Goal: Task Accomplishment & Management: Manage account settings

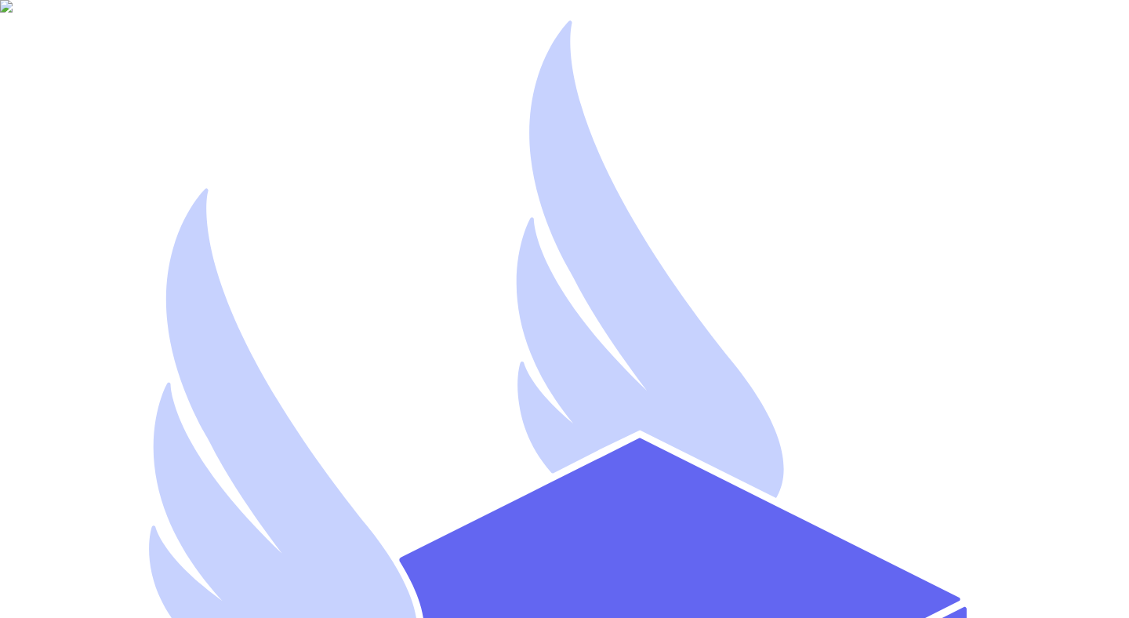
type input "[EMAIL_ADDRESS][DOMAIN_NAME]"
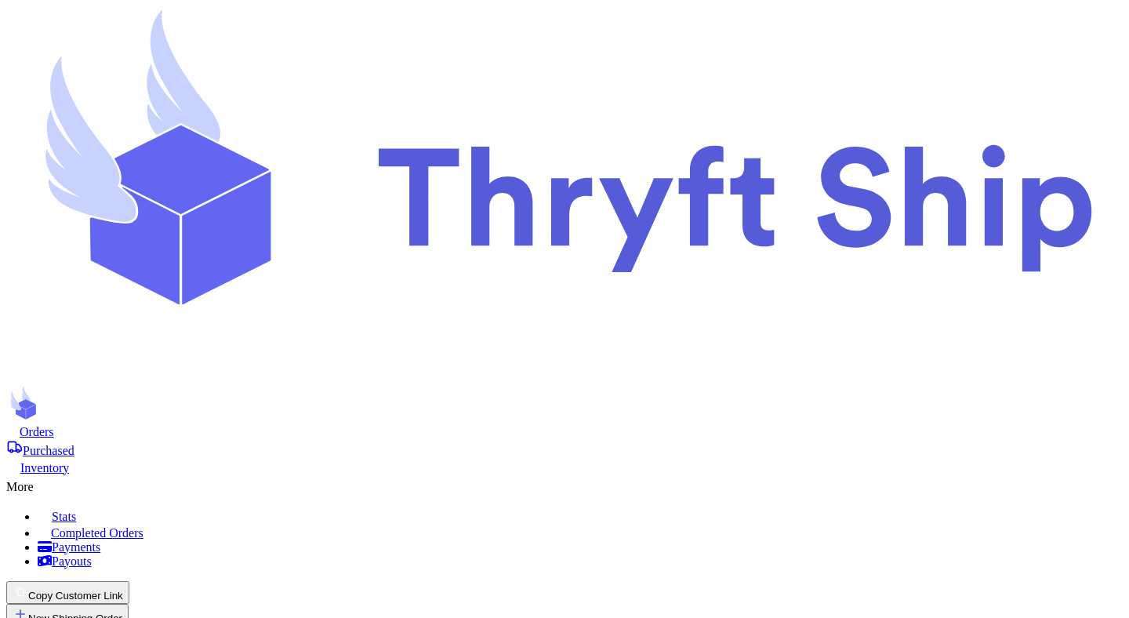
checkbox input "false"
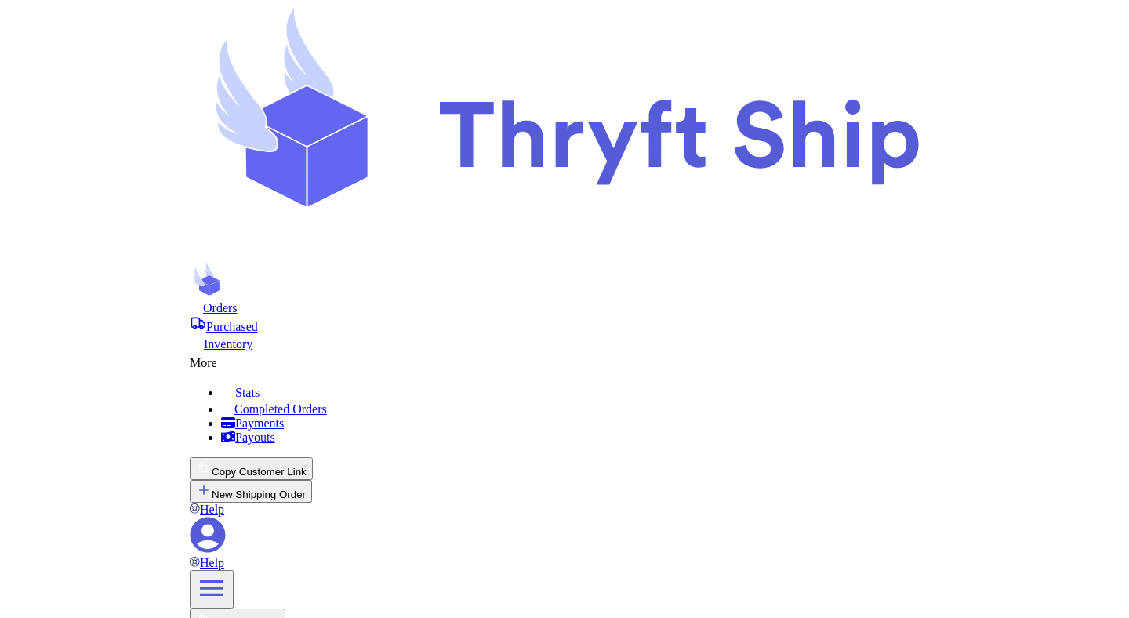
scroll to position [160, 0]
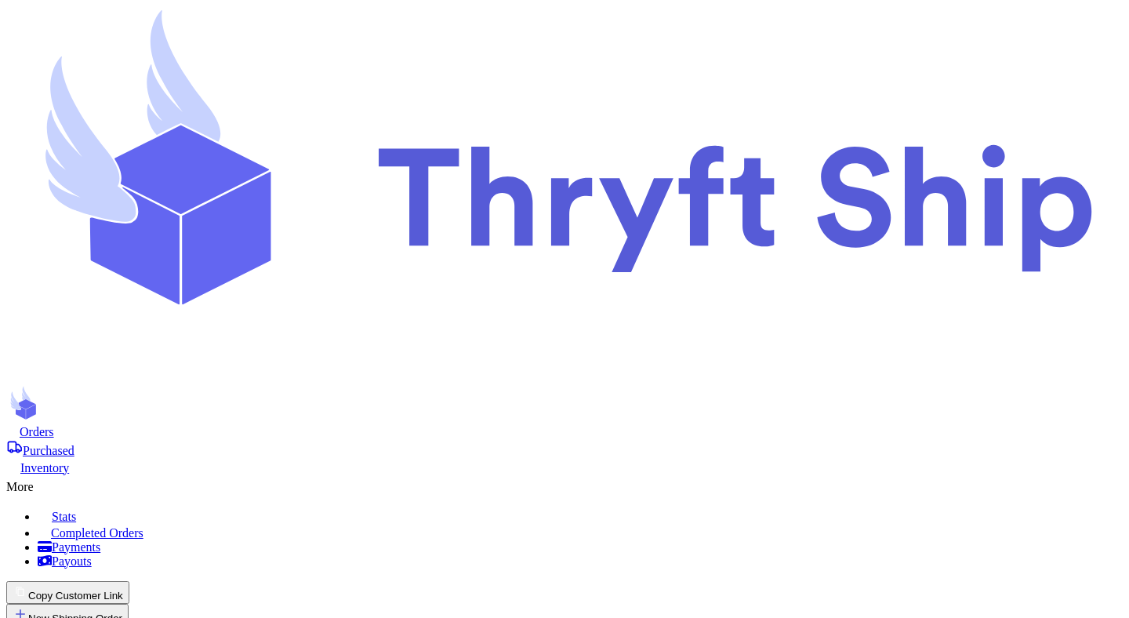
click at [129, 581] on button "Copy Customer Link" at bounding box center [67, 592] width 123 height 23
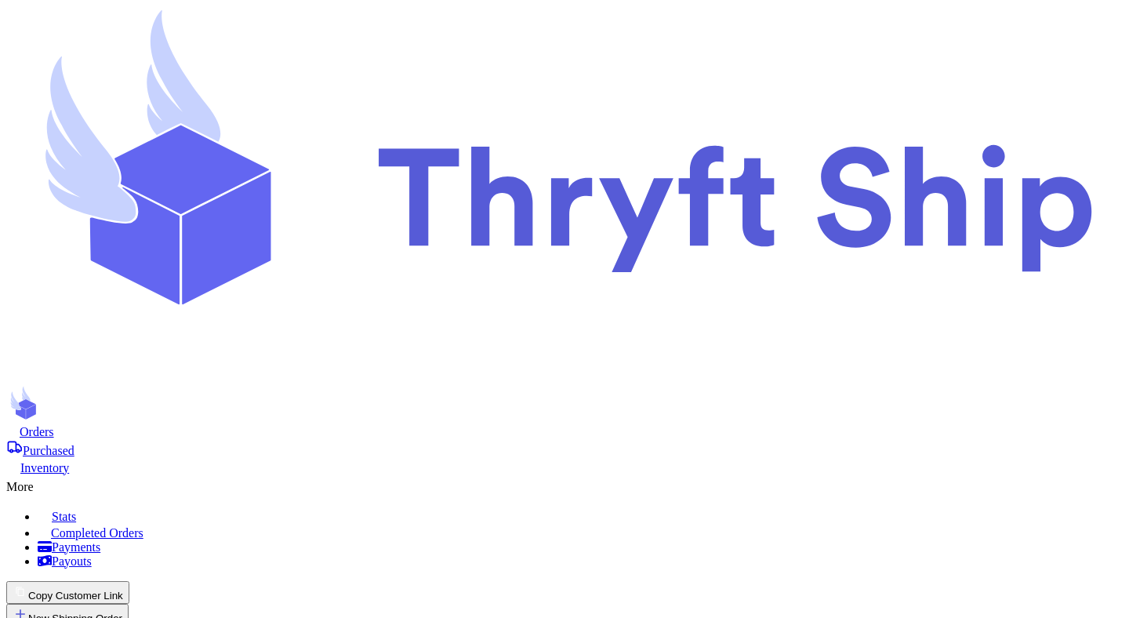
scroll to position [188, 0]
click at [137, 581] on button "Copy Customer Link" at bounding box center [71, 592] width 131 height 23
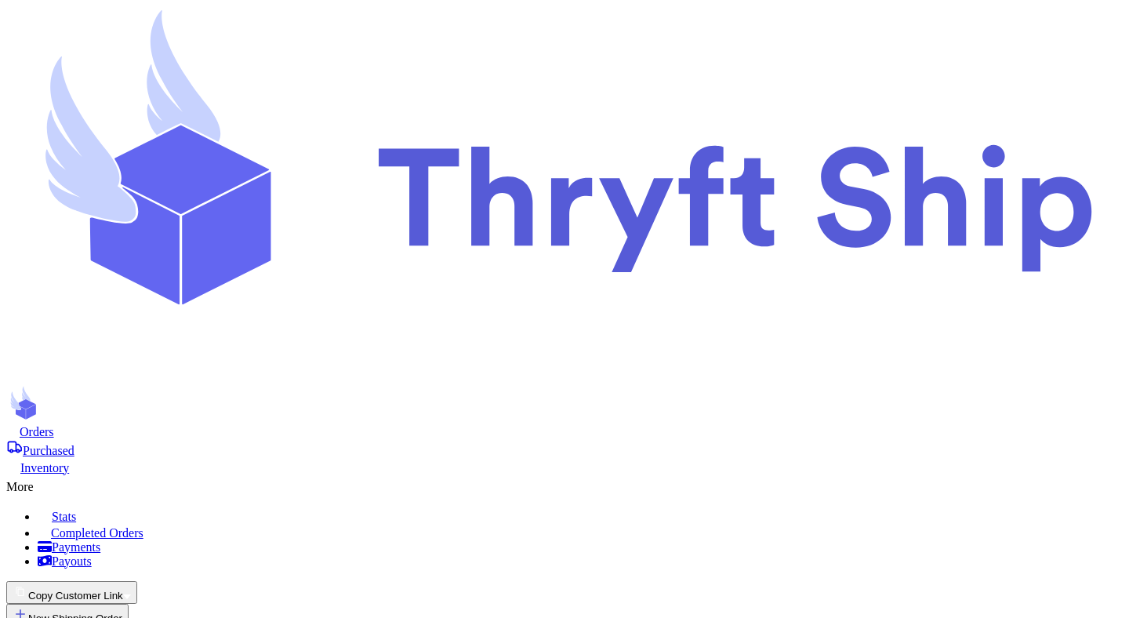
click at [137, 581] on button "Copy Customer Link" at bounding box center [71, 592] width 131 height 23
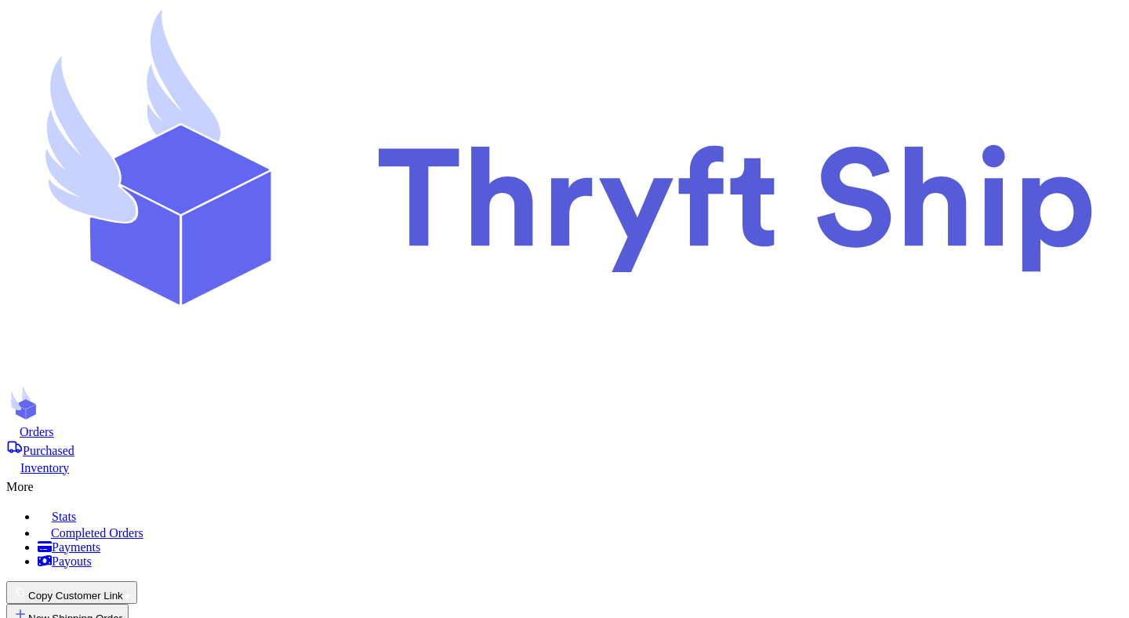
click at [137, 581] on button "Copy Customer Link" at bounding box center [71, 592] width 131 height 23
click at [164, 603] on button "📋 Form link" at bounding box center [129, 611] width 69 height 16
click at [137, 581] on button "Copy Customer Link" at bounding box center [71, 592] width 131 height 23
click at [95, 603] on button "🛒 Checkout link" at bounding box center [50, 611] width 89 height 16
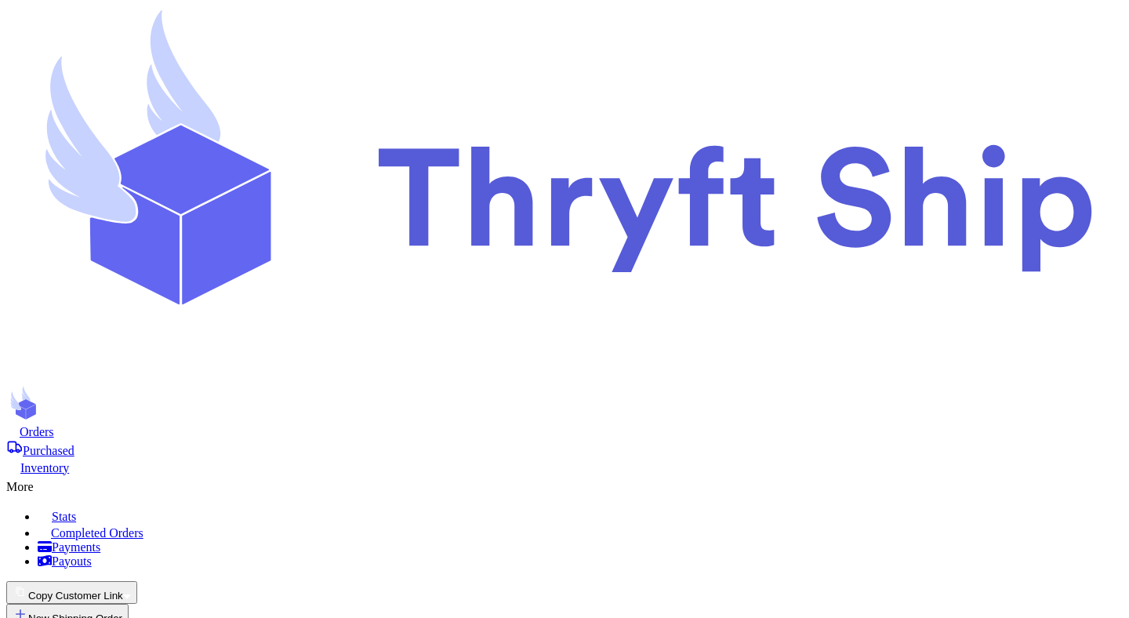
click at [137, 581] on button "Copy Customer Link" at bounding box center [71, 592] width 131 height 23
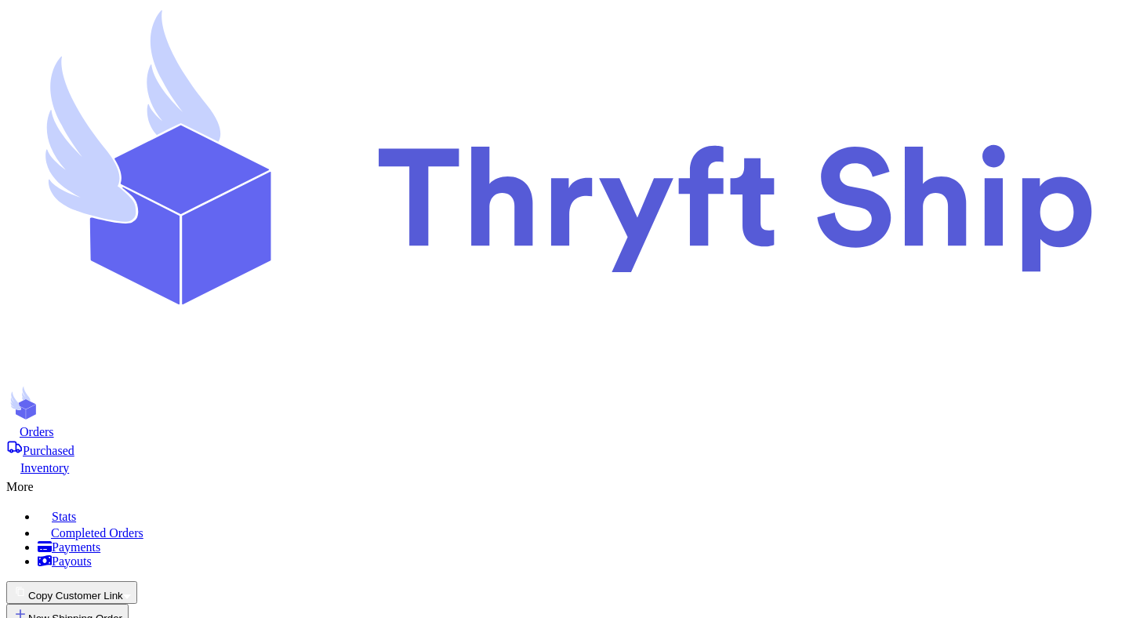
click at [137, 581] on button "Copy Customer Link" at bounding box center [71, 592] width 131 height 23
click at [95, 603] on button "🛒 Checkout link" at bounding box center [50, 611] width 89 height 16
click at [137, 581] on button "Copy Customer Link" at bounding box center [71, 592] width 131 height 23
click at [164, 603] on button "📋 Form link" at bounding box center [129, 611] width 69 height 16
click at [137, 581] on button "Copy Customer Link" at bounding box center [71, 592] width 131 height 23
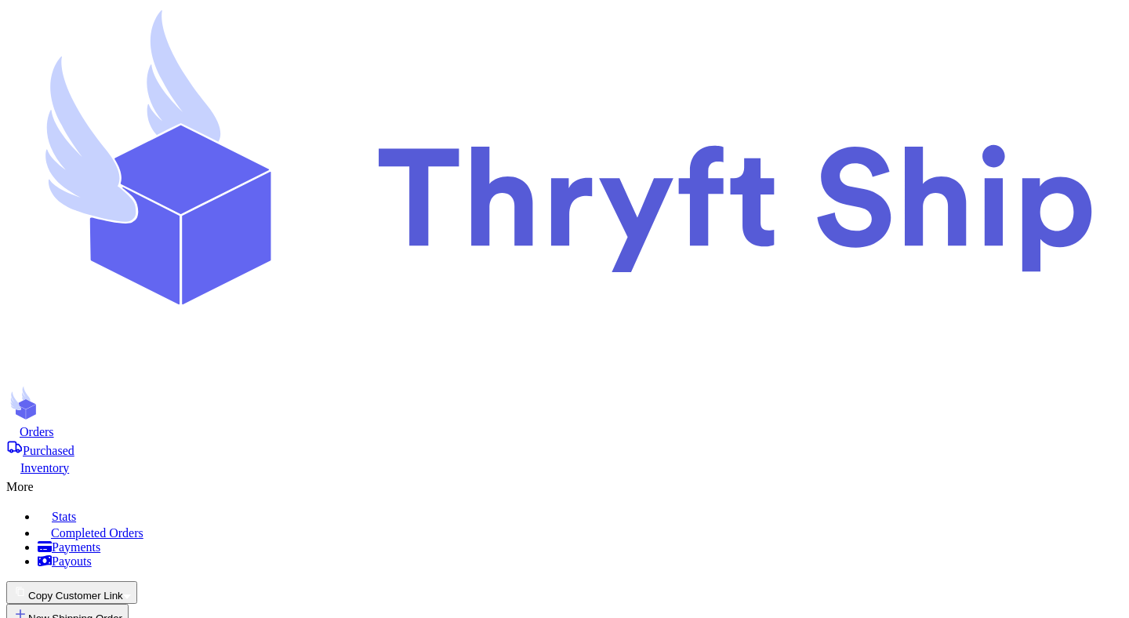
click at [129, 581] on button "Copy Customer Link" at bounding box center [67, 592] width 123 height 23
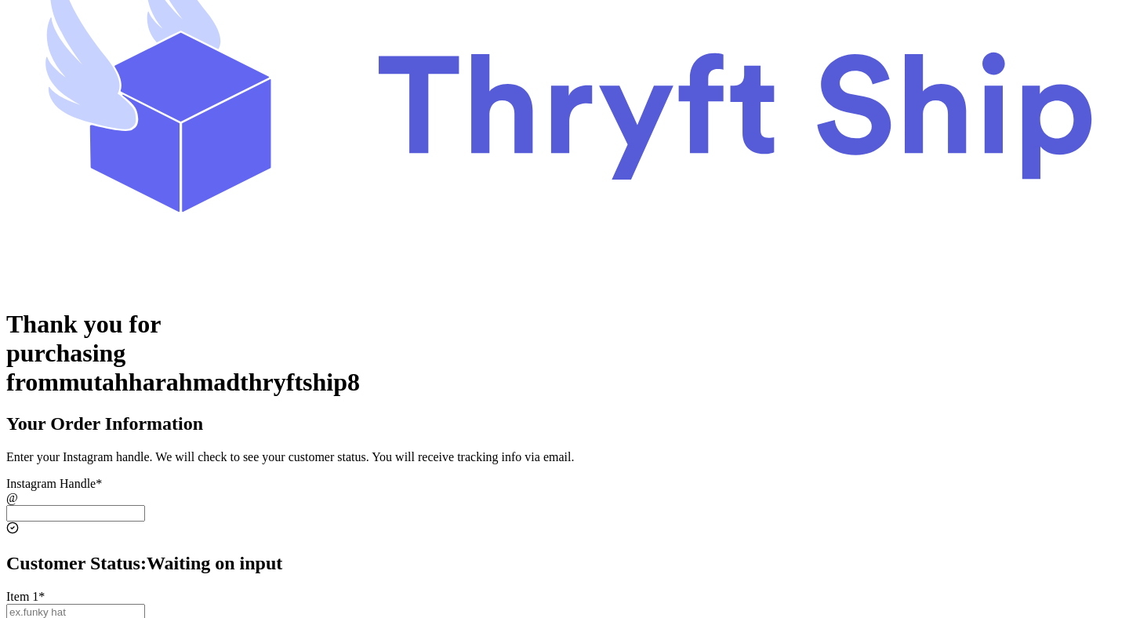
scroll to position [243, 0]
